Goal: Go to known website: Access a specific website the user already knows

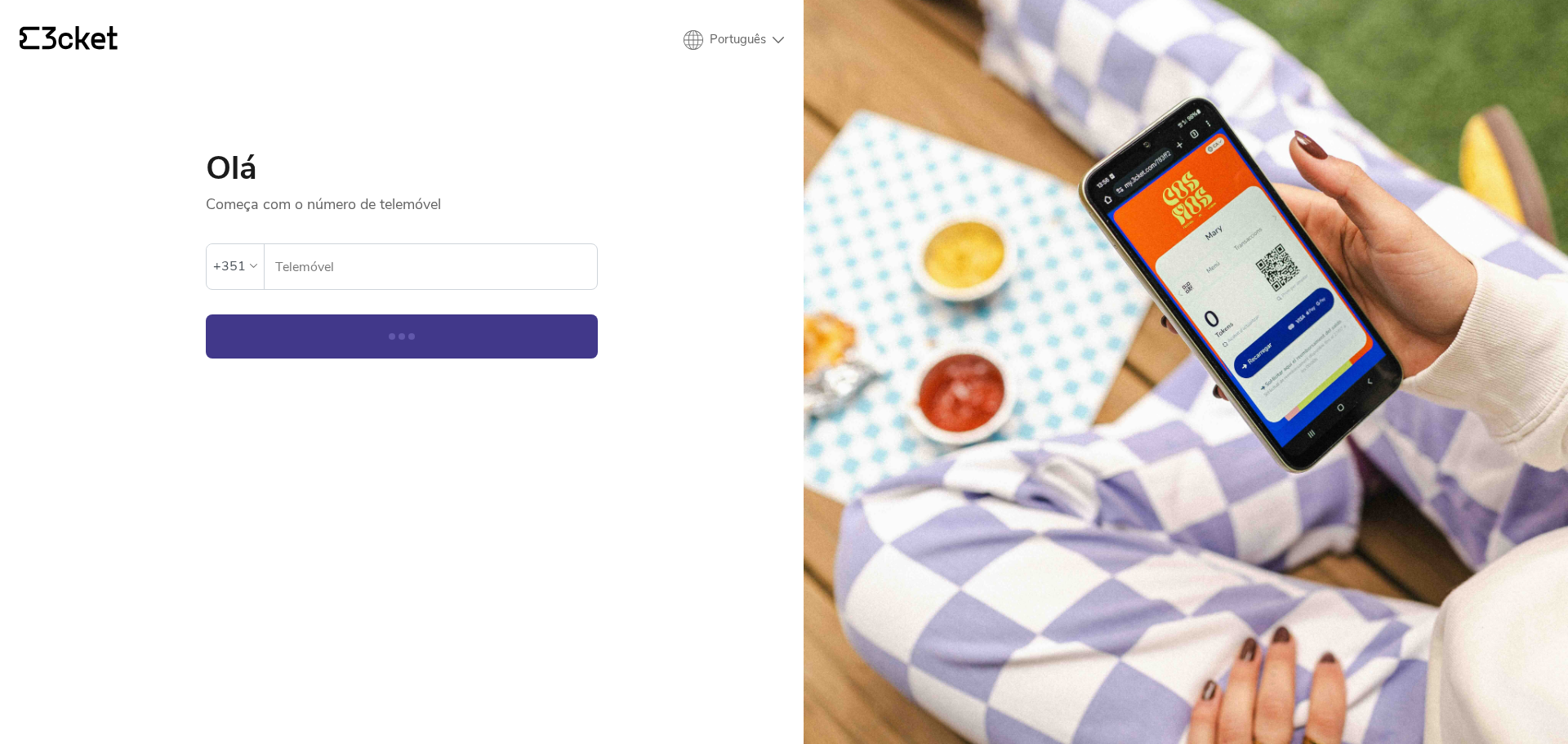
click at [338, 274] on input "Telemóvel" at bounding box center [435, 266] width 323 height 45
type input "965550835"
click at [422, 328] on button "Continuar" at bounding box center [402, 337] width 392 height 44
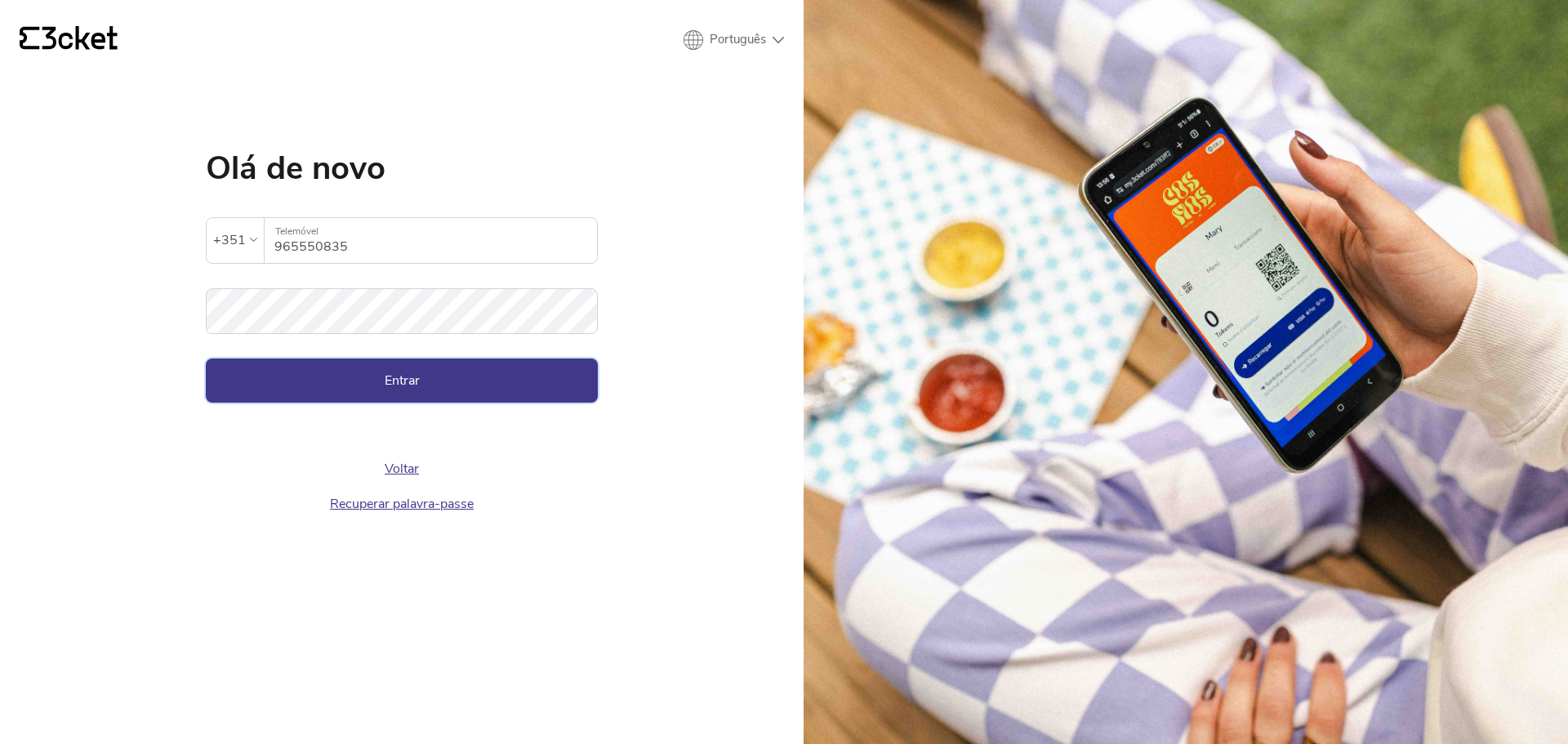
click at [408, 381] on button "Entrar" at bounding box center [402, 381] width 392 height 44
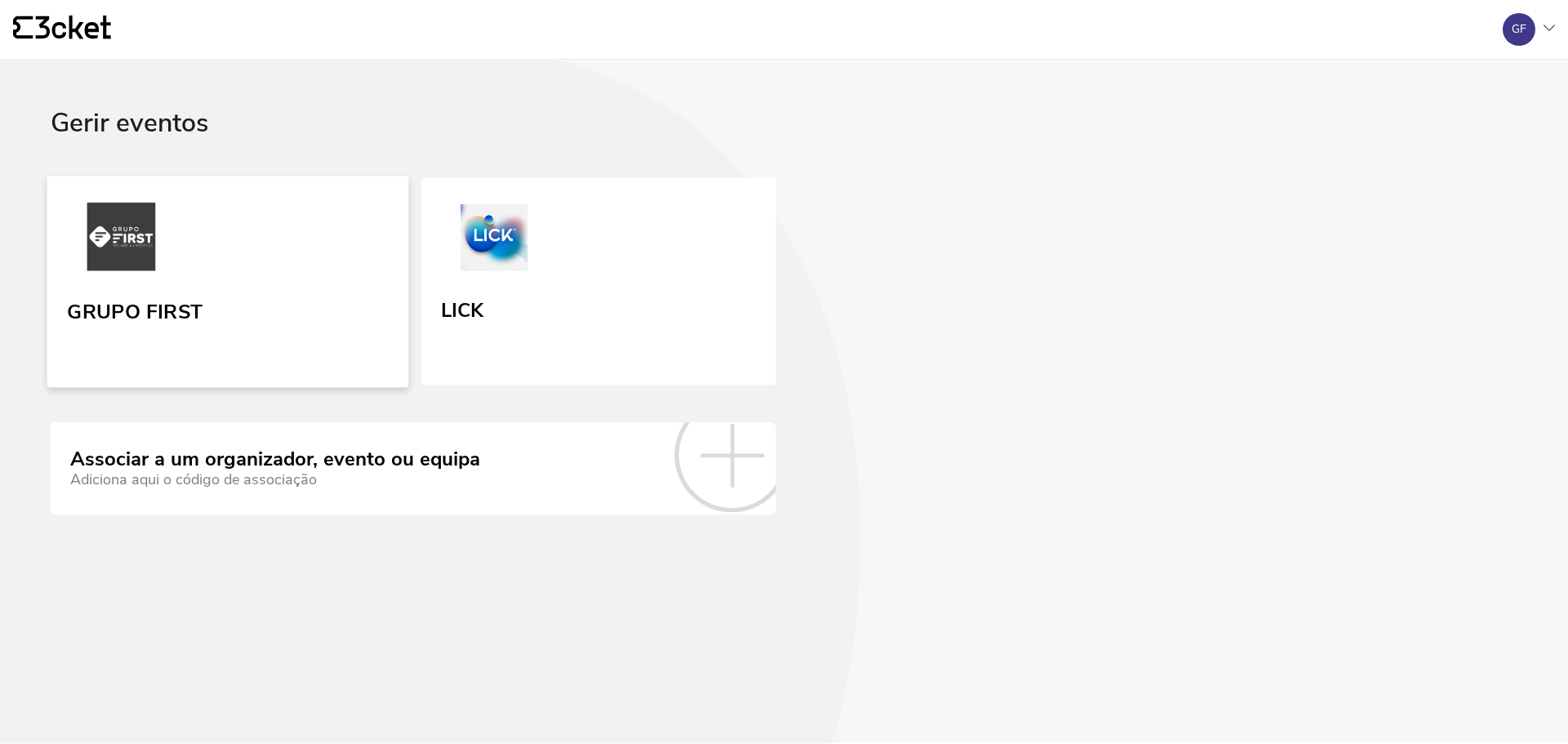
click at [301, 287] on link "GRUPO FIRST" at bounding box center [228, 281] width 362 height 211
